Goal: Communication & Community: Share content

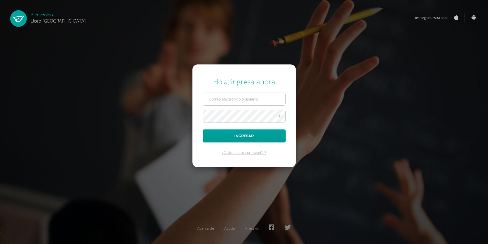
click at [216, 99] on input "text" at bounding box center [244, 99] width 82 height 13
type input "cesar.villatoro@liceoguatemala.edu.gt"
click at [203, 129] on button "Ingresar" at bounding box center [244, 135] width 83 height 13
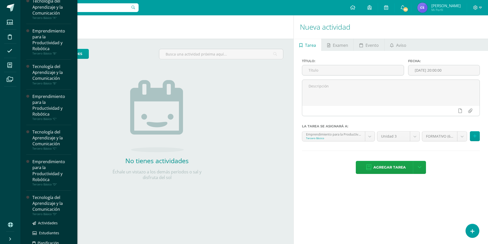
scroll to position [69, 0]
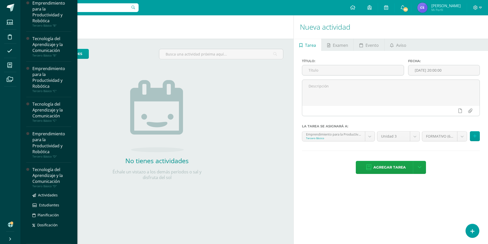
click at [52, 178] on div "Tecnología del Aprendizaje y la Comunicación" at bounding box center [51, 176] width 39 height 18
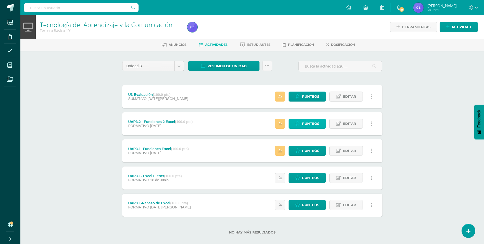
click at [311, 122] on span "Punteos" at bounding box center [310, 123] width 17 height 9
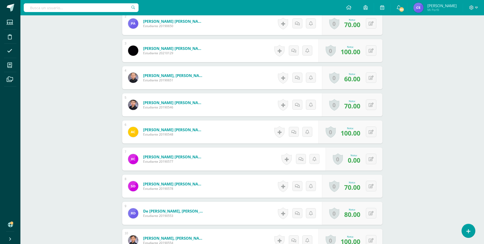
scroll to position [255, 0]
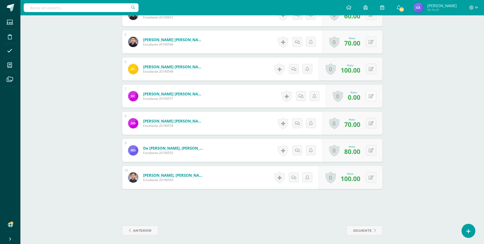
click at [369, 98] on div "0 Logros Logros obtenidos Aún no hay logros agregados Nota: 0.00" at bounding box center [354, 96] width 57 height 23
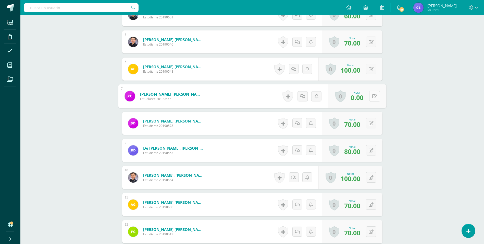
scroll to position [256, 0]
click at [375, 97] on icon at bounding box center [374, 95] width 5 height 4
type input "50"
click at [363, 97] on icon at bounding box center [361, 97] width 5 height 4
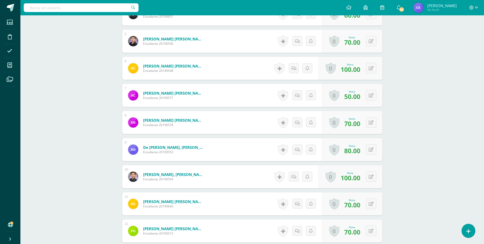
scroll to position [256, 0]
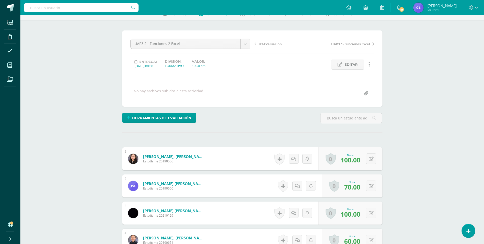
scroll to position [0, 0]
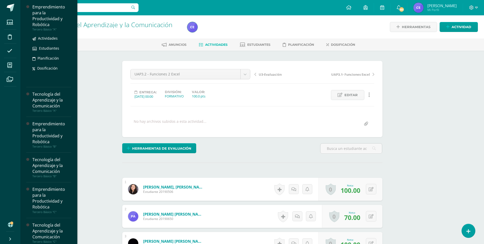
click at [42, 17] on div "Emprendimiento para la Productividad y Robótica" at bounding box center [51, 15] width 39 height 23
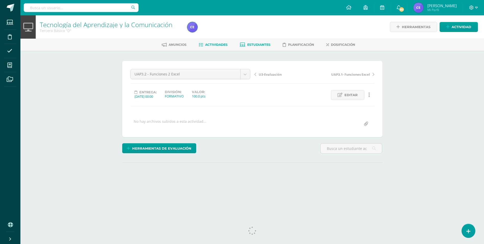
click at [266, 43] on span "Estudiantes" at bounding box center [258, 45] width 23 height 4
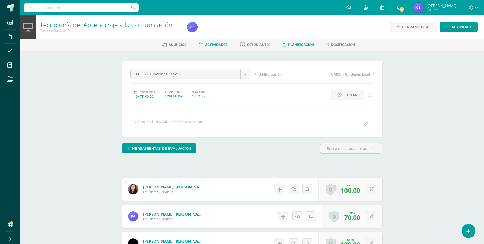
scroll to position [0, 0]
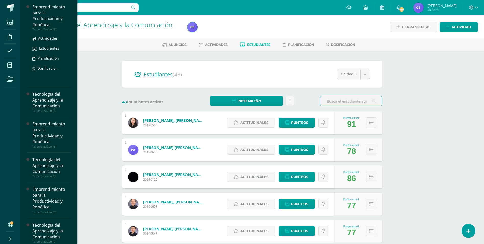
click at [43, 16] on div "Emprendimiento para la Productividad y Robótica" at bounding box center [51, 15] width 39 height 23
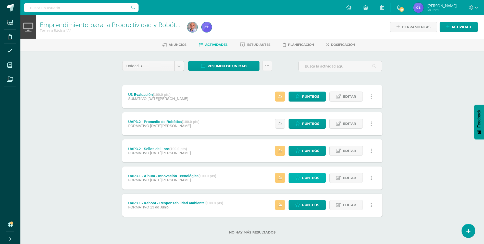
click at [320, 176] on link "Punteos" at bounding box center [307, 178] width 37 height 10
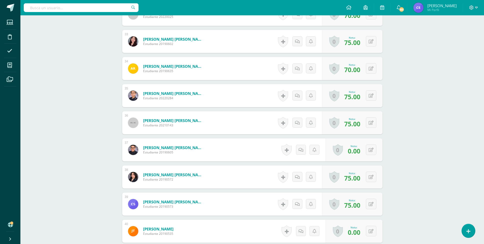
scroll to position [1029, 0]
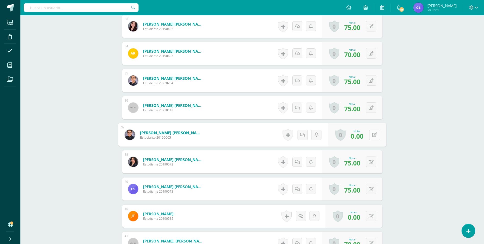
click at [374, 134] on button at bounding box center [375, 134] width 11 height 11
type input "40"
click at [363, 141] on link at bounding box center [361, 136] width 10 height 10
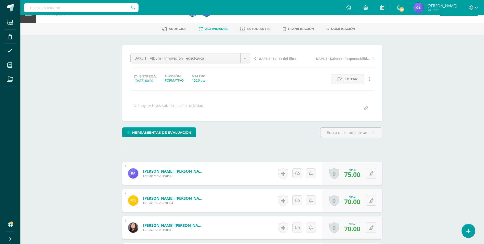
scroll to position [0, 0]
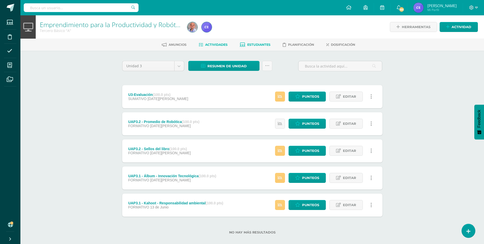
click at [259, 44] on span "Estudiantes" at bounding box center [258, 45] width 23 height 4
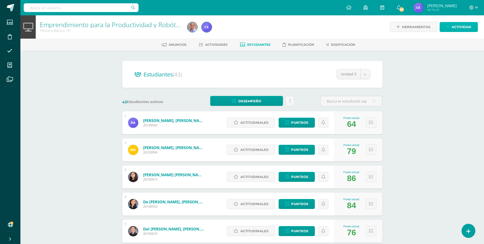
click at [453, 24] on span "Actividad" at bounding box center [462, 26] width 20 height 9
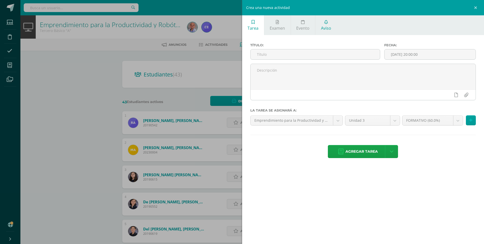
click at [329, 26] on span "Aviso" at bounding box center [326, 28] width 10 height 6
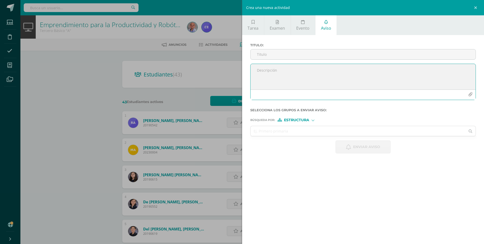
click at [268, 74] on textarea at bounding box center [364, 77] width 226 height 26
click at [296, 121] on span "Estructura" at bounding box center [296, 120] width 25 height 3
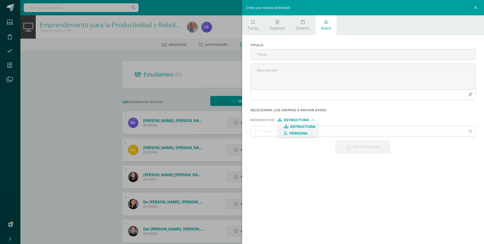
click at [307, 134] on span "Persona" at bounding box center [299, 133] width 18 height 3
click at [278, 131] on input "text" at bounding box center [358, 131] width 215 height 10
paste input "Dionicio Arévalo, Carlos Sebastian"
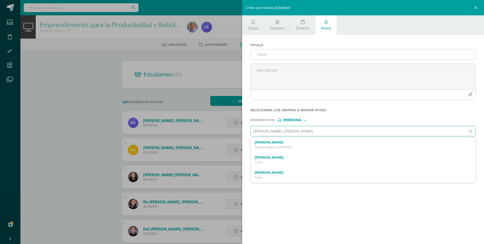
type input "Dionicio Arévalo, Carlos Sebastian"
click at [267, 55] on input "Titulo :" at bounding box center [364, 54] width 226 height 10
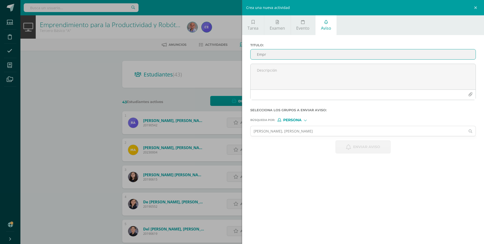
type input "Emprendimiento"
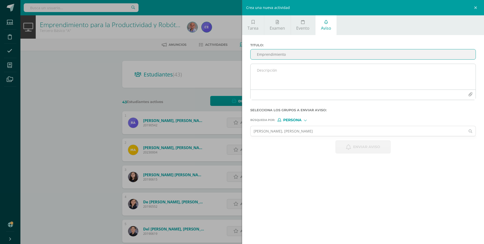
click at [269, 69] on textarea at bounding box center [364, 77] width 226 height 26
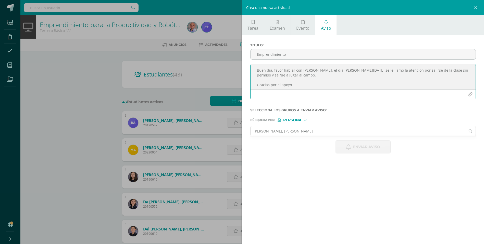
drag, startPoint x: 301, startPoint y: 89, endPoint x: 254, endPoint y: 68, distance: 51.1
click at [254, 68] on textarea "Buen día, favor hablar con Dionicio, el día de hoy se le llamo la atención por …" at bounding box center [364, 77] width 226 height 26
type textarea "Buen día, favor hablar con Dionicio, el día de hoy se le llamo la atención por …"
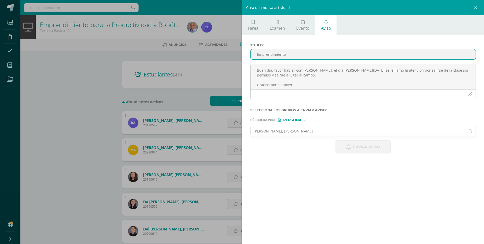
click at [299, 55] on input "Emprendimiento" at bounding box center [364, 54] width 226 height 10
click at [348, 185] on div "Tarea Examen Evento Aviso Título: Fecha: 2025-08-13 20:00:00 La tarea se asigna…" at bounding box center [363, 122] width 242 height 244
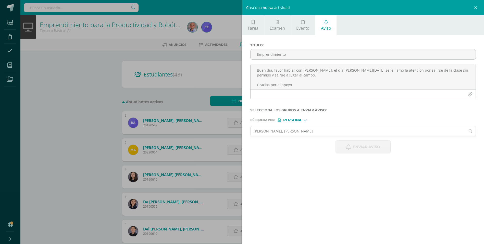
click at [327, 131] on input "Dionicio Arévalo, Carlos Sebastian" at bounding box center [358, 131] width 215 height 10
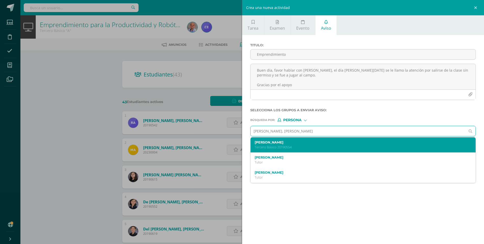
click at [293, 143] on label "Carlos Sebastian Dionicio Arévalo" at bounding box center [358, 142] width 207 height 4
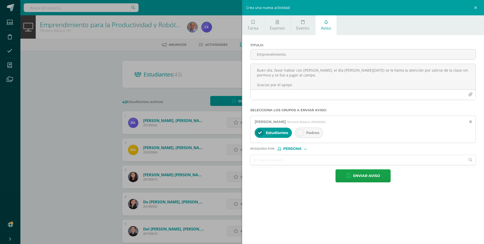
click at [306, 134] on span "Padres" at bounding box center [312, 132] width 13 height 5
click at [282, 159] on input "text" at bounding box center [358, 160] width 215 height 10
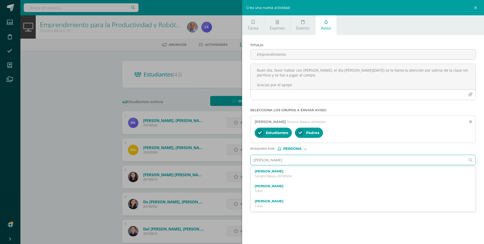
type input "Valeria"
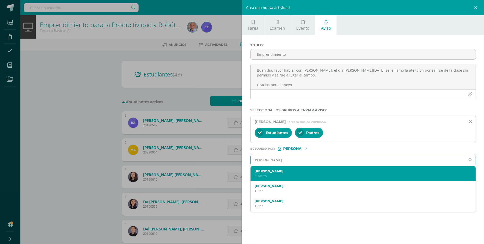
click at [292, 171] on label "Valeria Soto" at bounding box center [358, 171] width 207 height 4
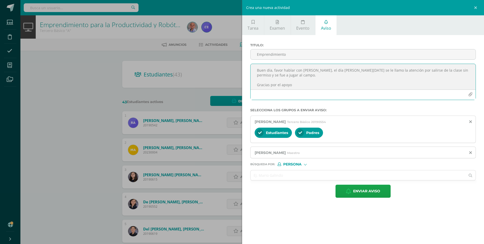
drag, startPoint x: 294, startPoint y: 85, endPoint x: 251, endPoint y: 69, distance: 45.4
click at [251, 69] on textarea "Buen día, favor hablar con Dionicio, el día de hoy se le llamo la atención por …" at bounding box center [364, 77] width 226 height 26
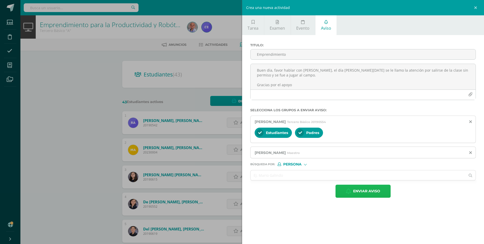
click at [365, 192] on span "Enviar aviso" at bounding box center [366, 191] width 27 height 13
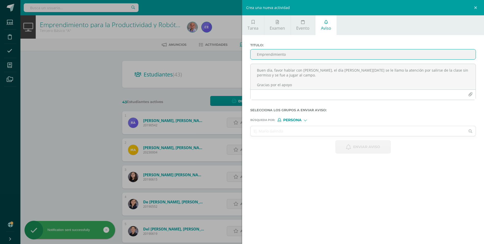
click at [269, 55] on input "Emprendimiento" at bounding box center [364, 54] width 226 height 10
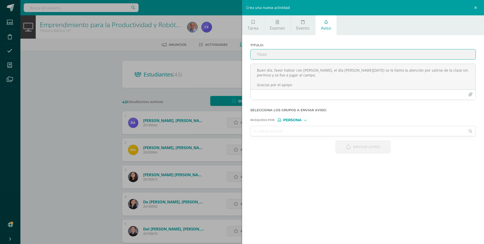
type input "Emprendimiento"
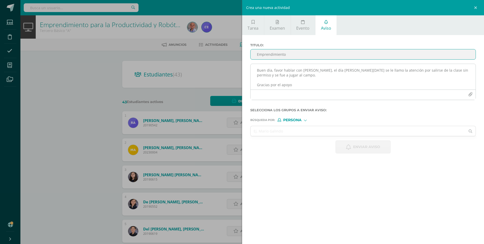
click at [276, 76] on textarea "Buen día, favor hablar con Dionicio, el día de hoy se le llamo la atención por …" at bounding box center [364, 77] width 226 height 26
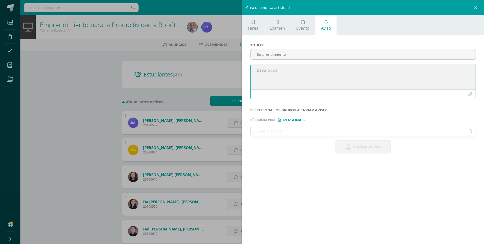
paste textarea "Buen día, favor hablar con Dionicio, el día de hoy se le llamo la atención por …"
type textarea "Buen día, favor hablar con Dionicio, el día de hoy se le llamo la atención por …"
click at [287, 131] on input "text" at bounding box center [358, 131] width 215 height 10
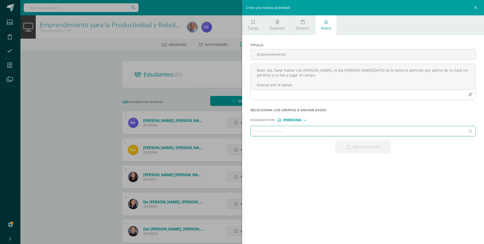
paste input "Navarro Castañeda, Javier Estuardo"
type input "Navarro Castañeda, Javier Estuardo"
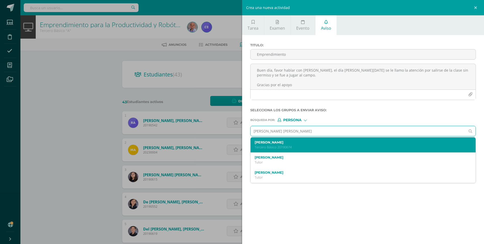
click at [298, 143] on label "Javier Estuardo Navarro Castañeda" at bounding box center [358, 142] width 207 height 4
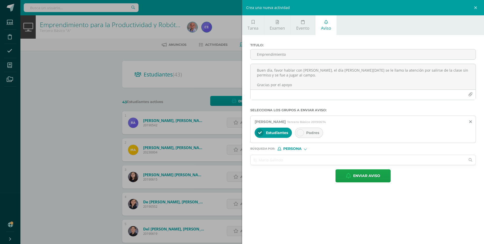
click at [304, 132] on div at bounding box center [300, 132] width 7 height 7
click at [281, 158] on input "text" at bounding box center [358, 160] width 215 height 10
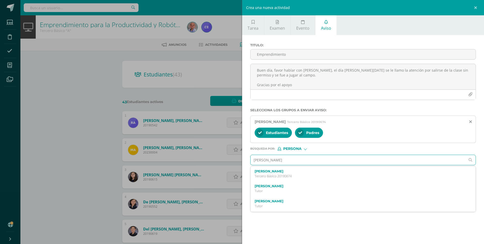
type input "Valeria Soto"
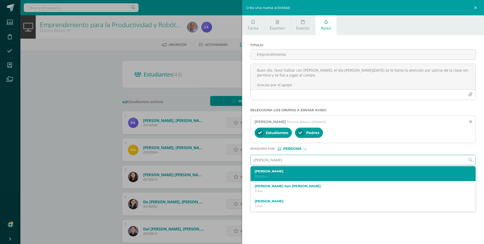
click at [273, 174] on p "Maestro" at bounding box center [358, 176] width 207 height 4
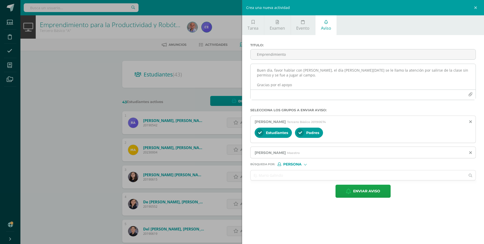
click at [314, 69] on textarea "Buen día, favor hablar con Dionicio, el día de hoy se le llamo la atención por …" at bounding box center [364, 77] width 226 height 26
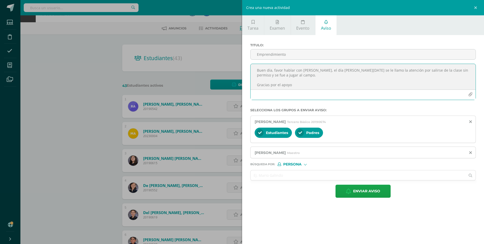
scroll to position [26, 0]
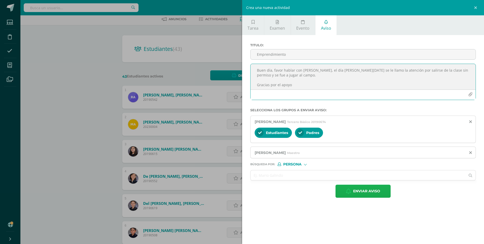
type textarea "Buen día, favor hablar con Navarro, el día de hoy se le llamo la atención por s…"
click at [360, 195] on span "Enviar aviso" at bounding box center [366, 191] width 27 height 13
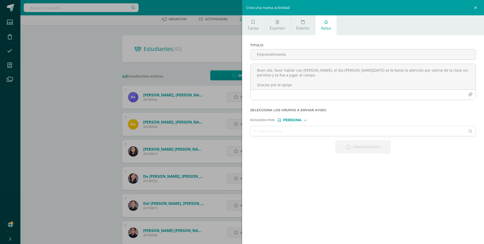
click at [96, 120] on div "Crea una nueva actividad Tarea Examen Evento Aviso Título: Fecha: 2025-08-13 20…" at bounding box center [242, 122] width 484 height 244
